Goal: Information Seeking & Learning: Check status

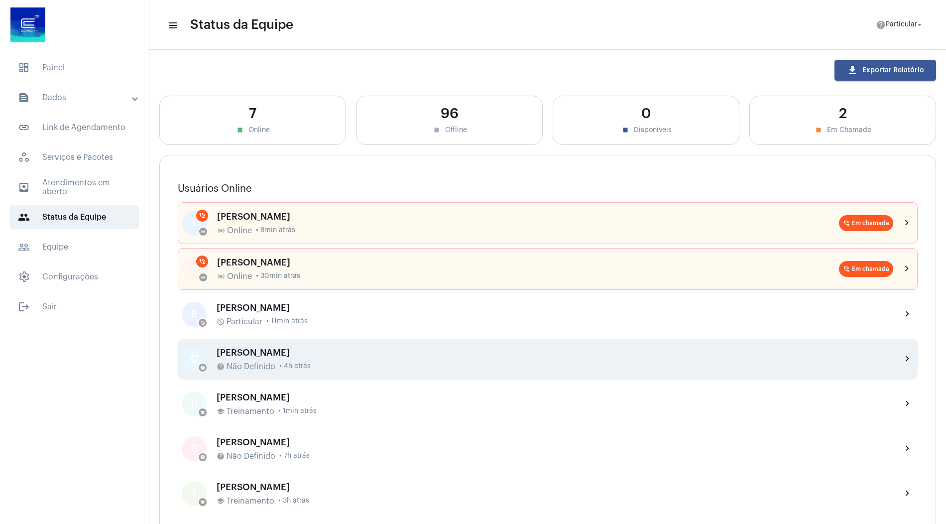
click at [310, 358] on div "[PERSON_NAME] help Não Definido • 4h atrás" at bounding box center [555, 358] width 677 height 23
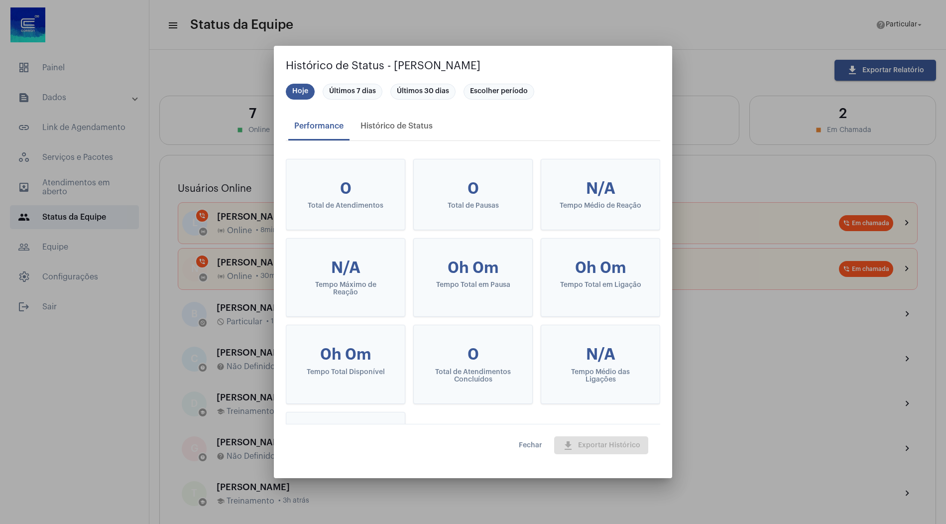
click at [518, 444] on button "Fechar" at bounding box center [530, 445] width 39 height 18
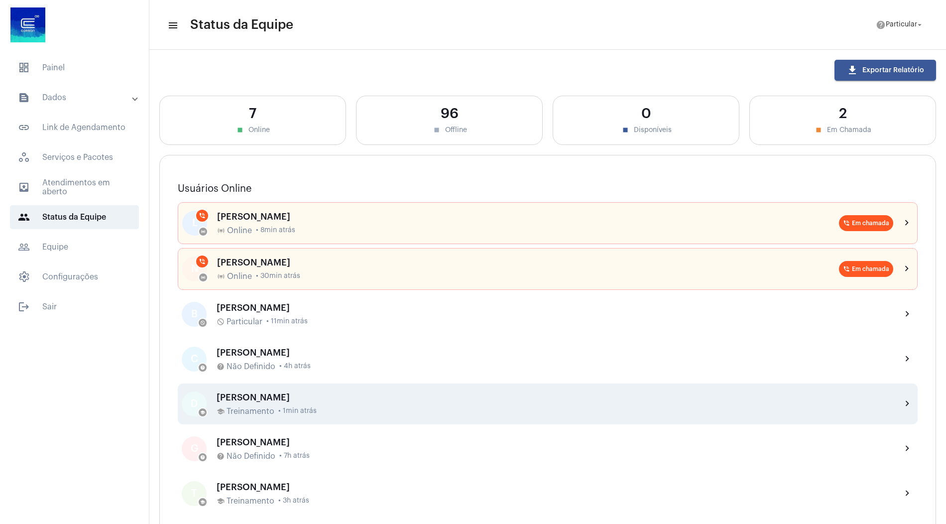
click at [296, 403] on div "[PERSON_NAME] school Treinamento • 1min atrás" at bounding box center [555, 403] width 677 height 23
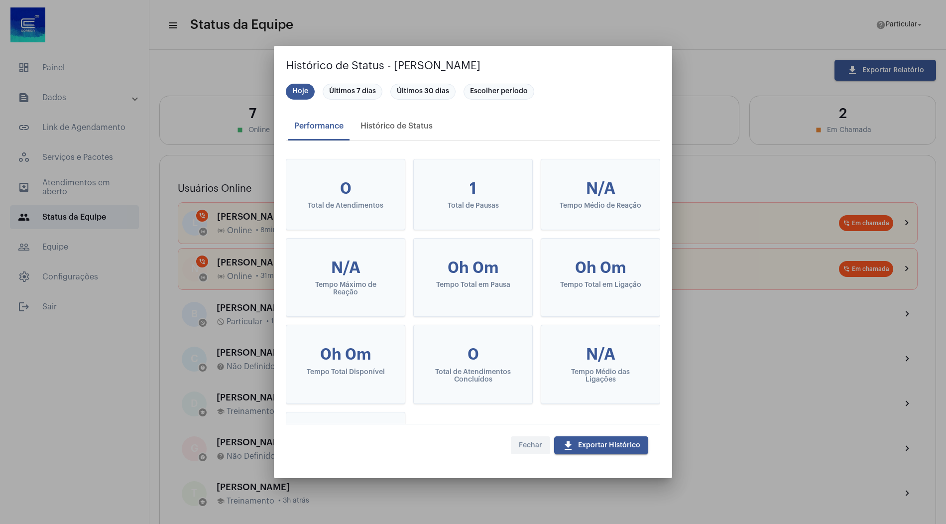
click at [532, 453] on button "Fechar" at bounding box center [530, 445] width 39 height 18
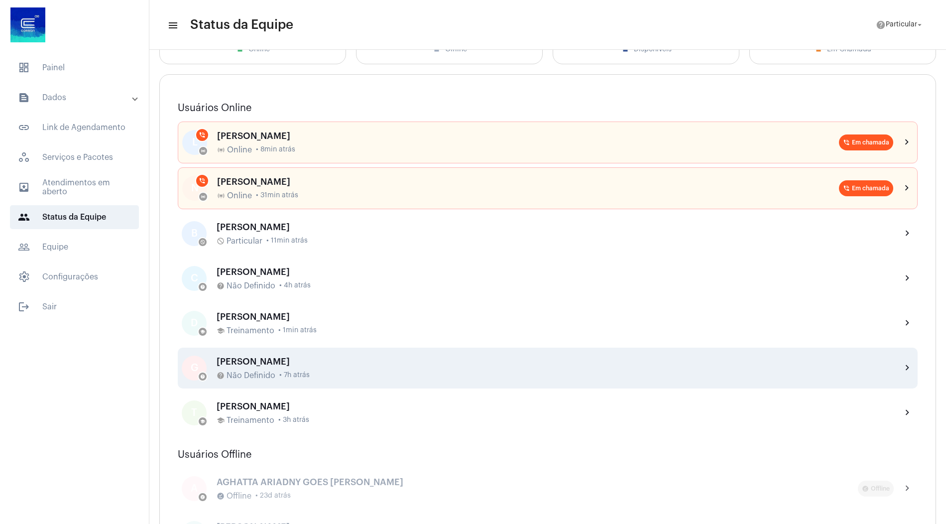
scroll to position [96, 0]
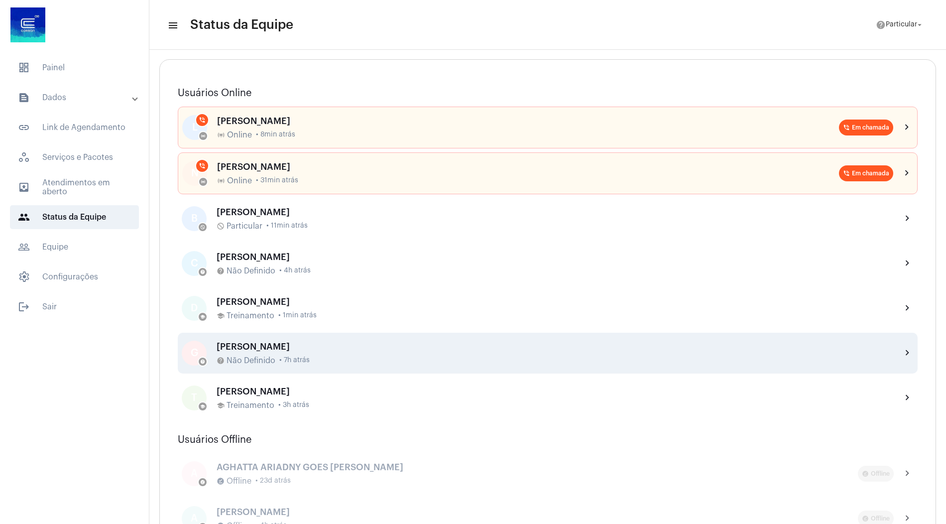
click at [312, 352] on div "[PERSON_NAME] help Não Definido • 7h atrás" at bounding box center [555, 352] width 677 height 23
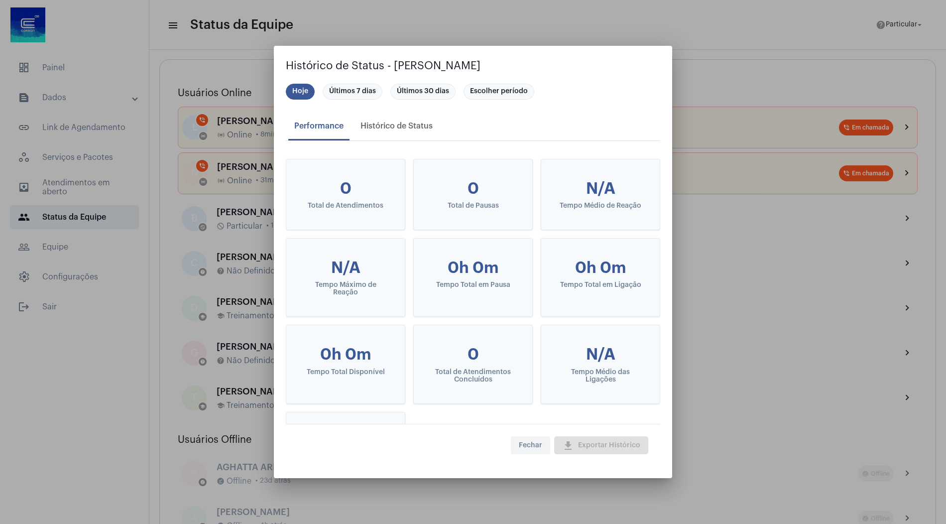
click at [529, 440] on button "Fechar" at bounding box center [530, 445] width 39 height 18
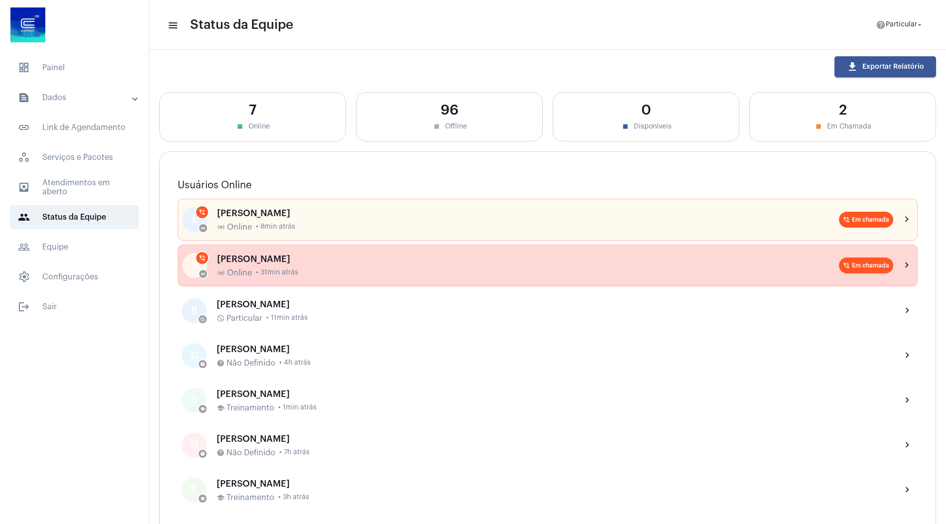
scroll to position [0, 0]
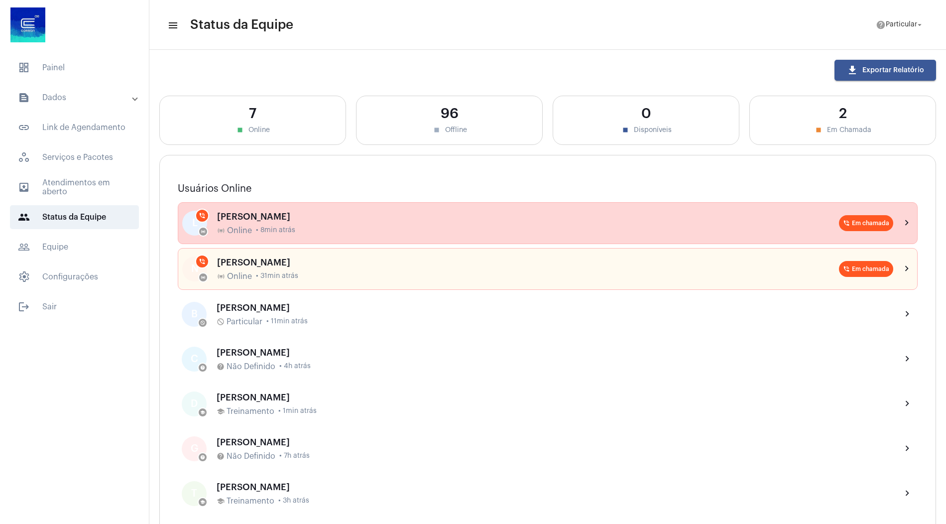
click at [290, 228] on span "• 8min atrás" at bounding box center [275, 229] width 39 height 7
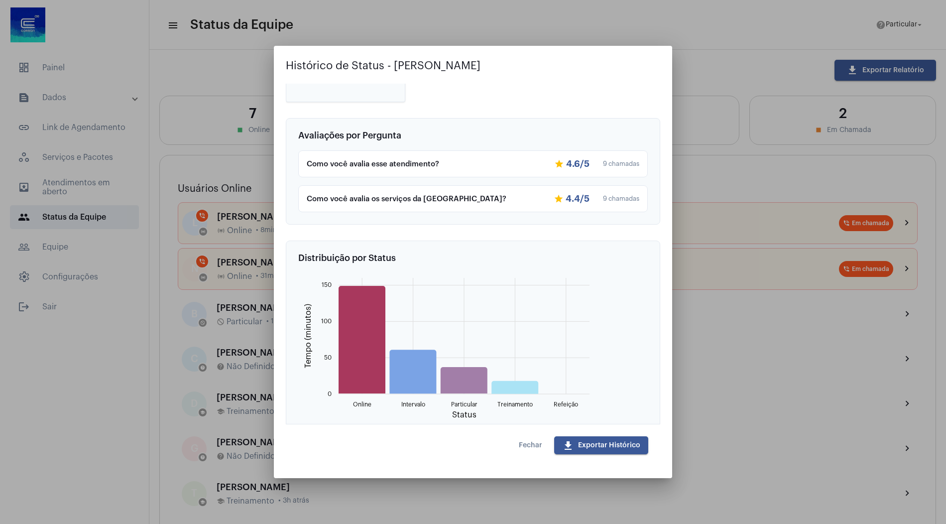
scroll to position [393, 0]
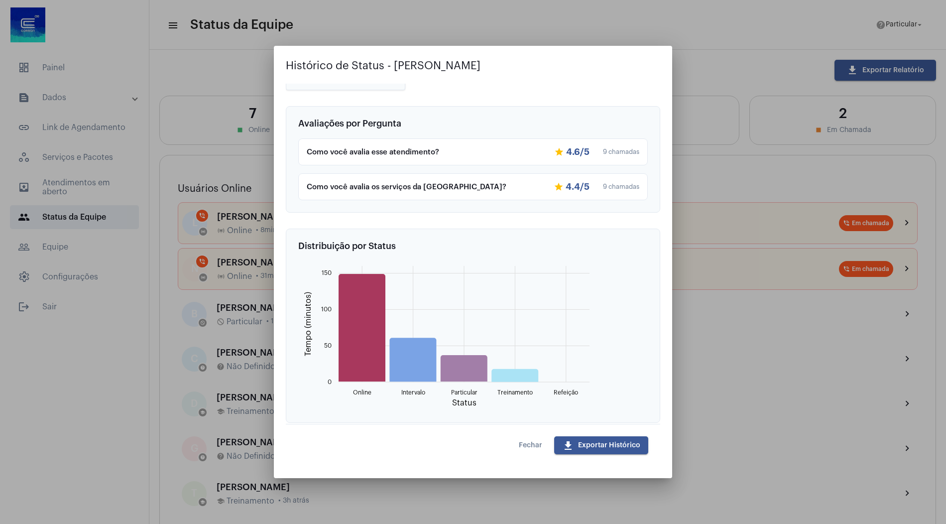
click at [529, 453] on button "Fechar" at bounding box center [530, 445] width 39 height 18
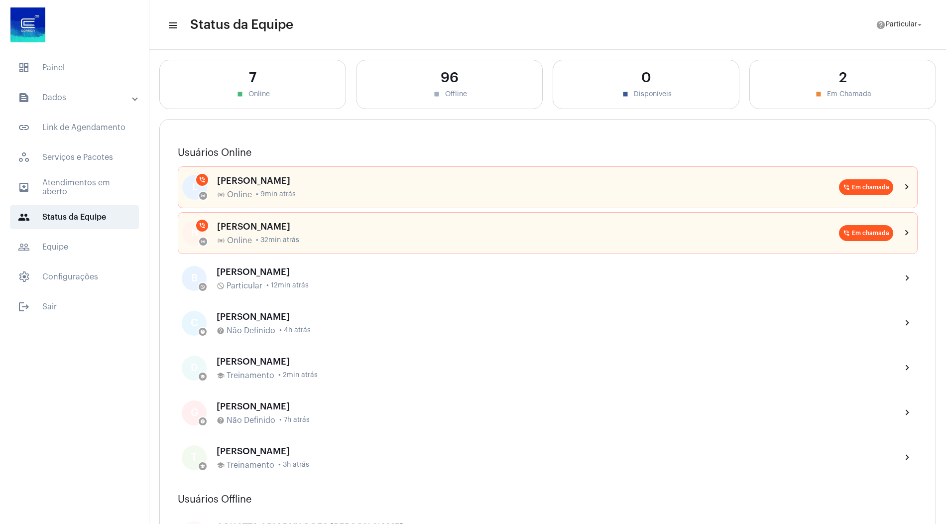
scroll to position [0, 0]
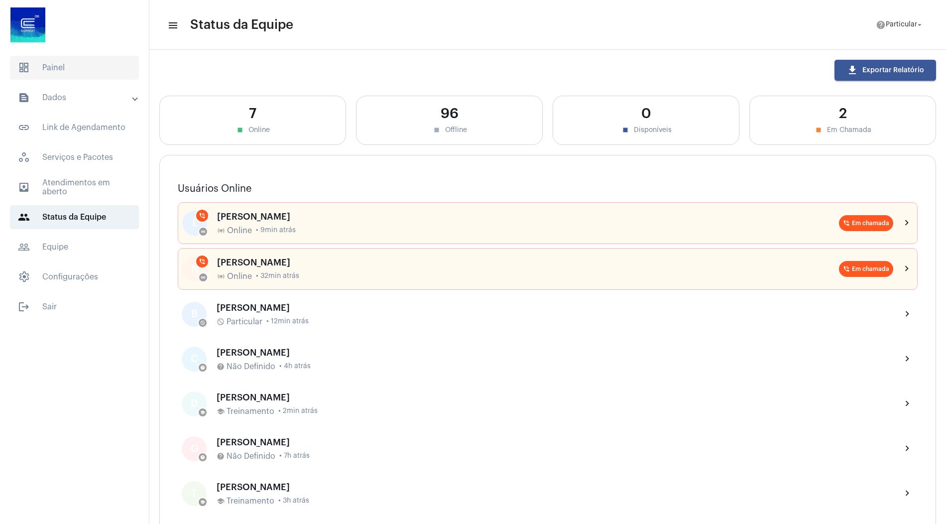
click at [67, 70] on span "dashboard Painel" at bounding box center [74, 68] width 129 height 24
